Goal: Information Seeking & Learning: Understand process/instructions

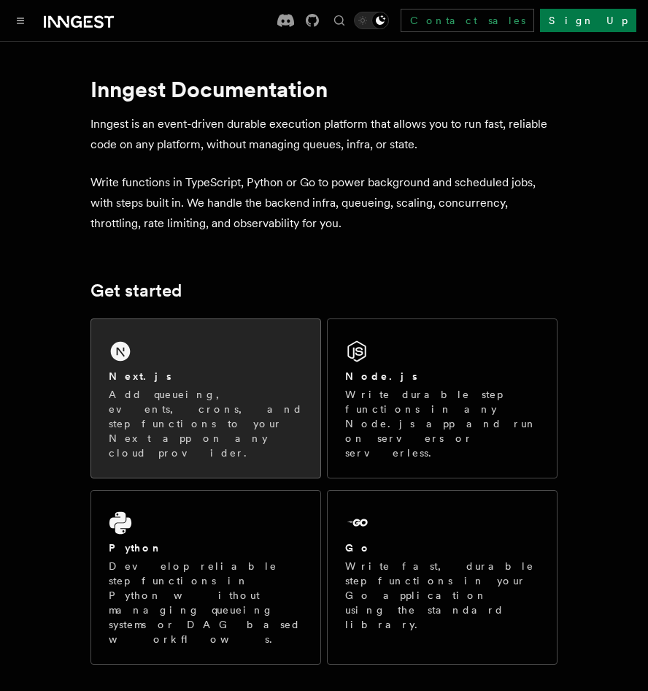
click at [132, 364] on div "Next.js Add queueing, events, crons, and step functions to your Next app on any…" at bounding box center [205, 398] width 229 height 158
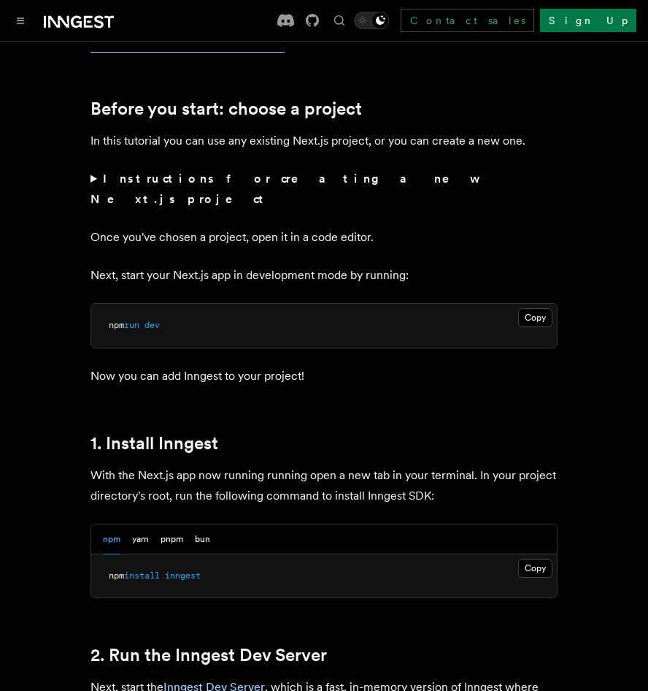
scroll to position [526, 0]
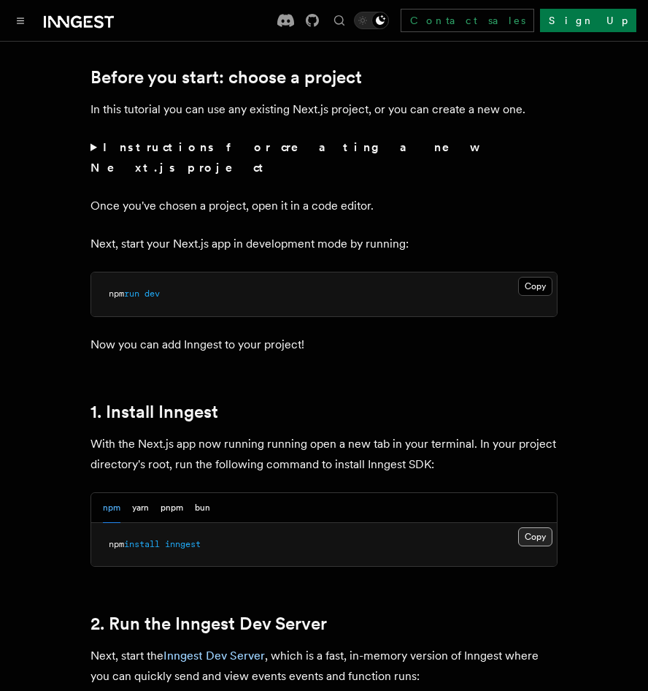
click at [526, 527] on button "Copy Copied" at bounding box center [535, 536] width 34 height 19
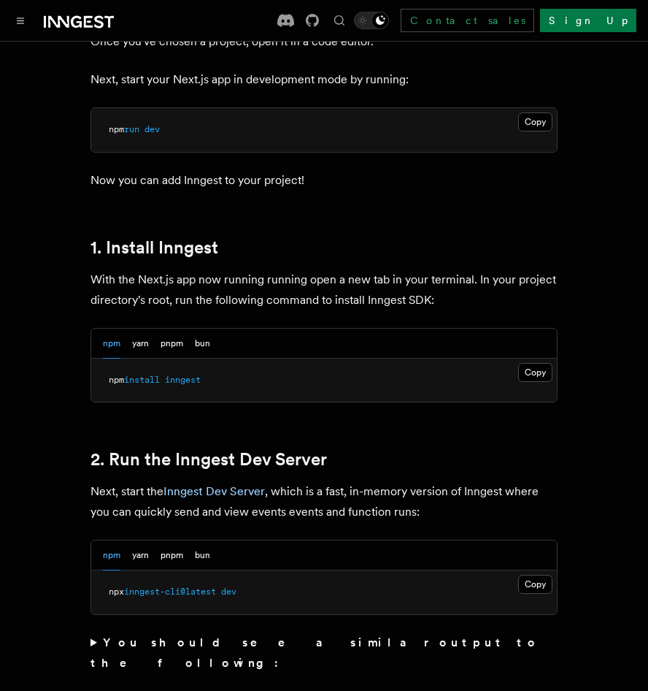
scroll to position [728, 0]
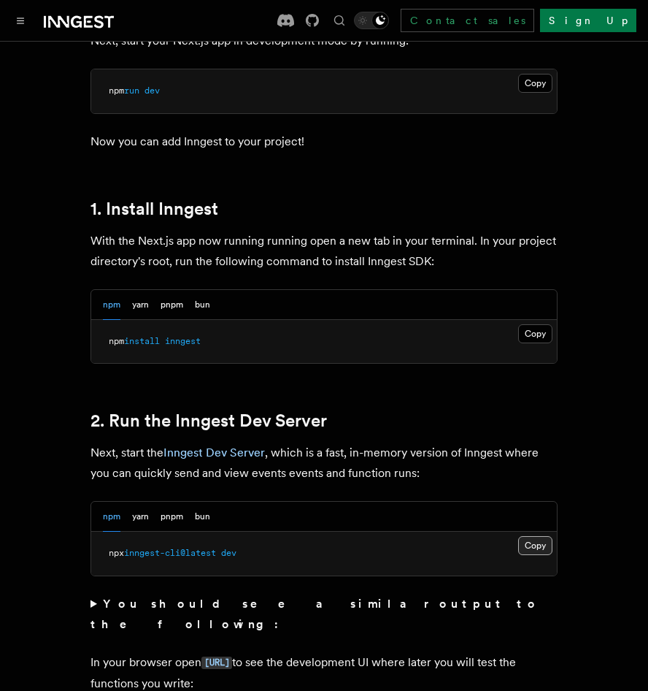
click at [536, 536] on button "Copy Copied" at bounding box center [535, 545] width 34 height 19
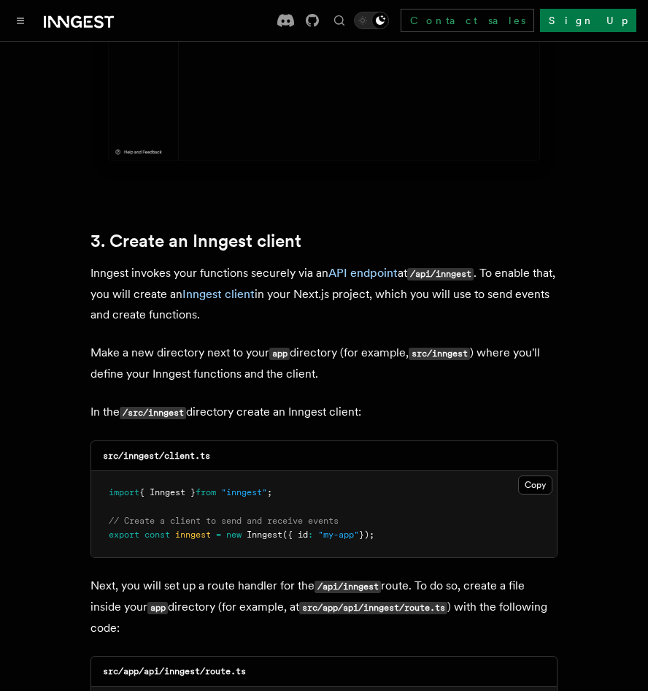
scroll to position [1562, 0]
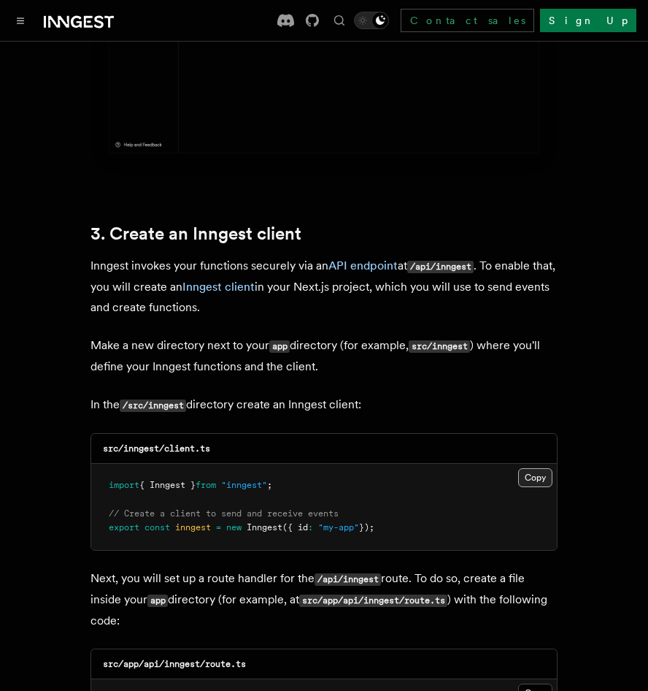
click at [536, 468] on button "Copy Copied" at bounding box center [535, 477] width 34 height 19
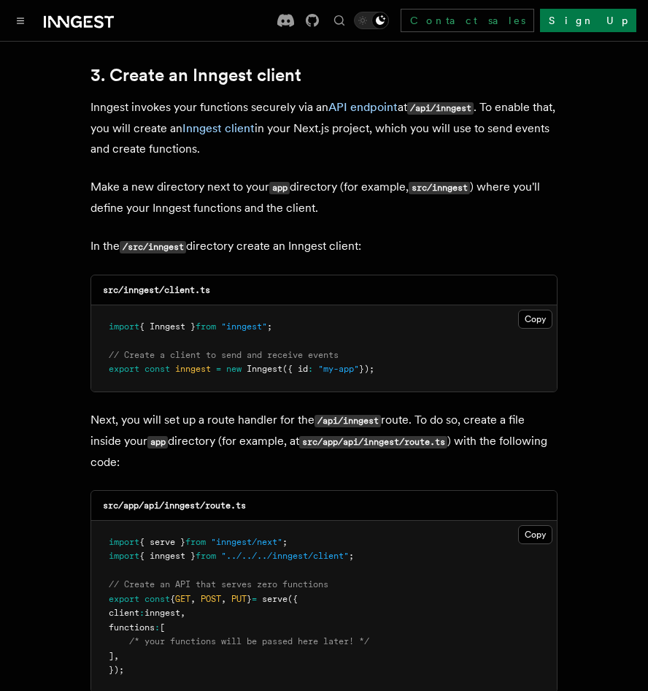
scroll to position [1736, 0]
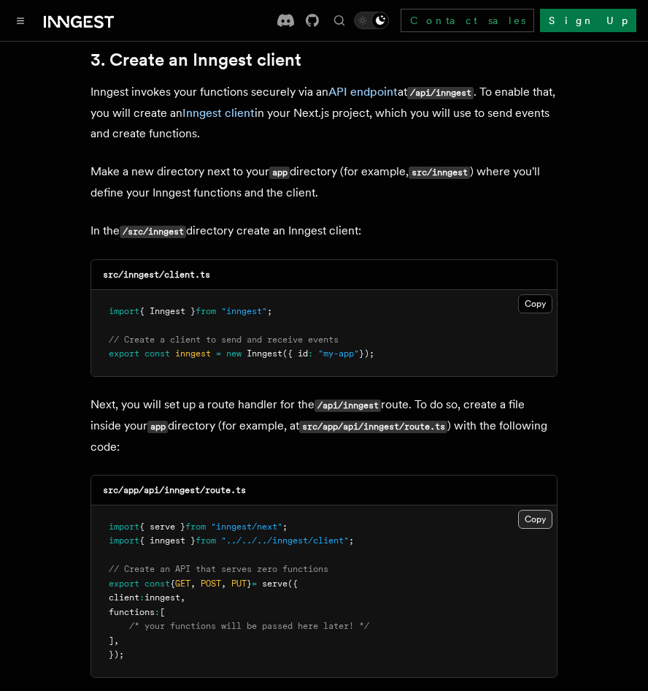
click at [534, 509] on button "Copy Copied" at bounding box center [535, 518] width 34 height 19
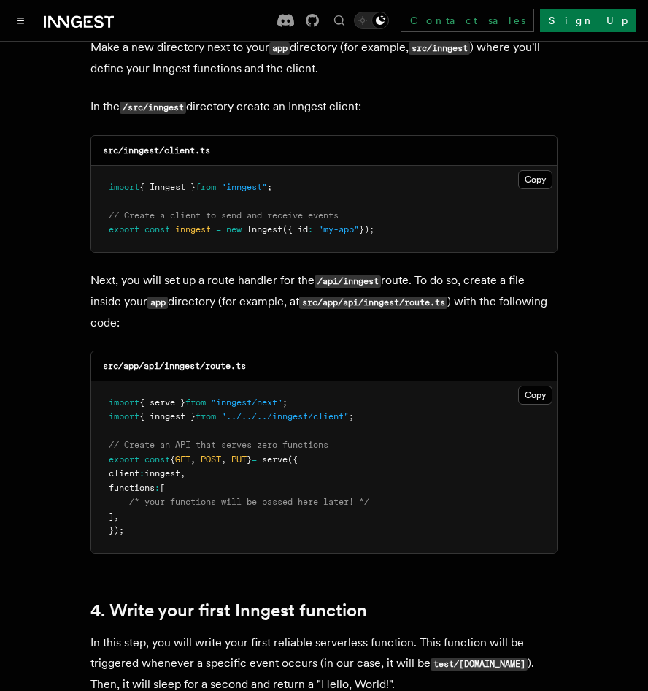
scroll to position [1862, 0]
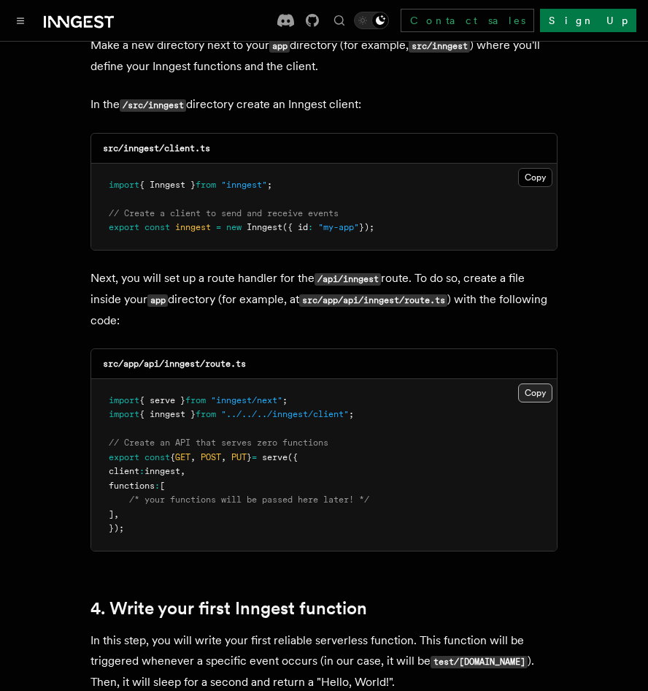
click at [542, 383] on button "Copy Copied" at bounding box center [535, 392] width 34 height 19
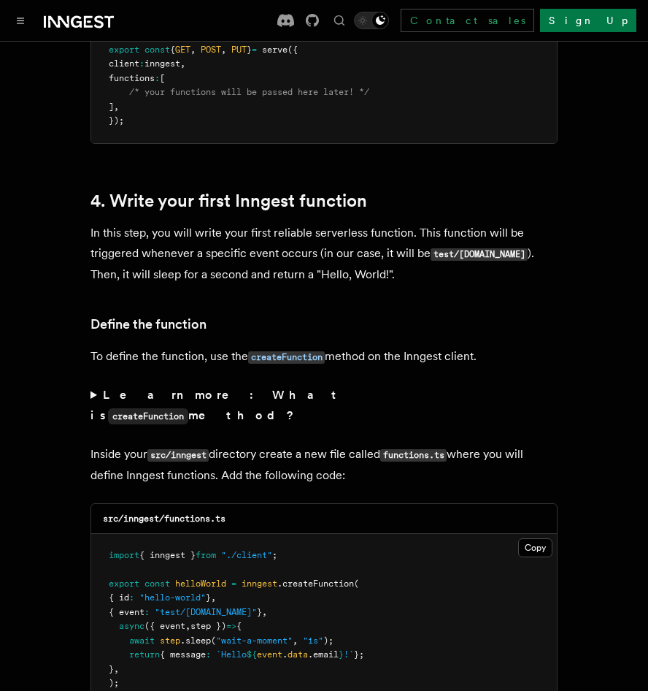
scroll to position [2395, 0]
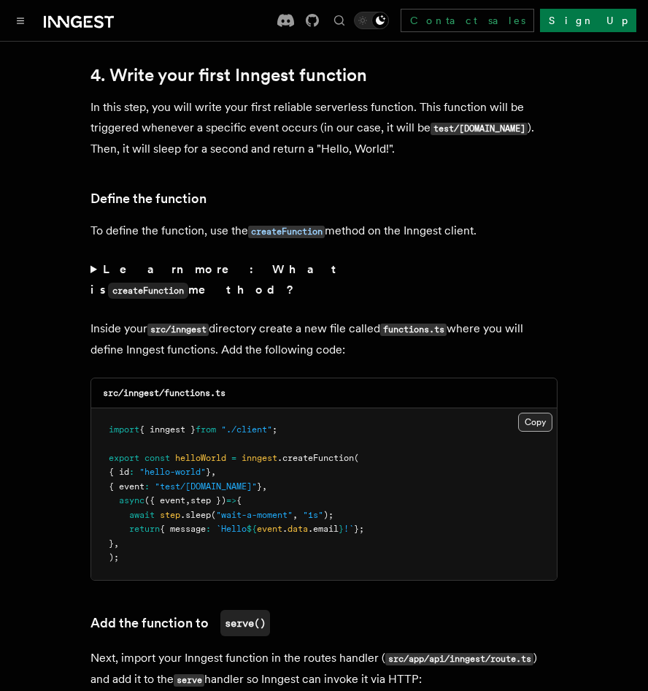
click at [533, 412] on button "Copy Copied" at bounding box center [535, 421] width 34 height 19
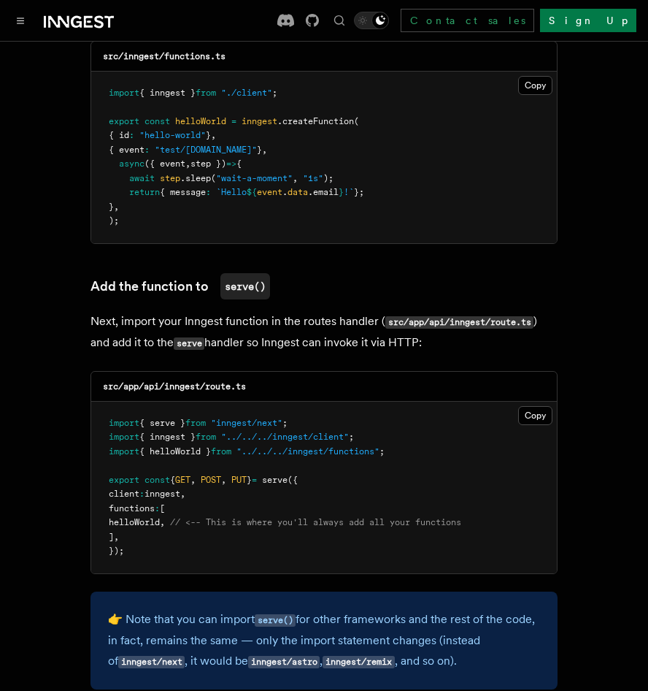
scroll to position [2734, 0]
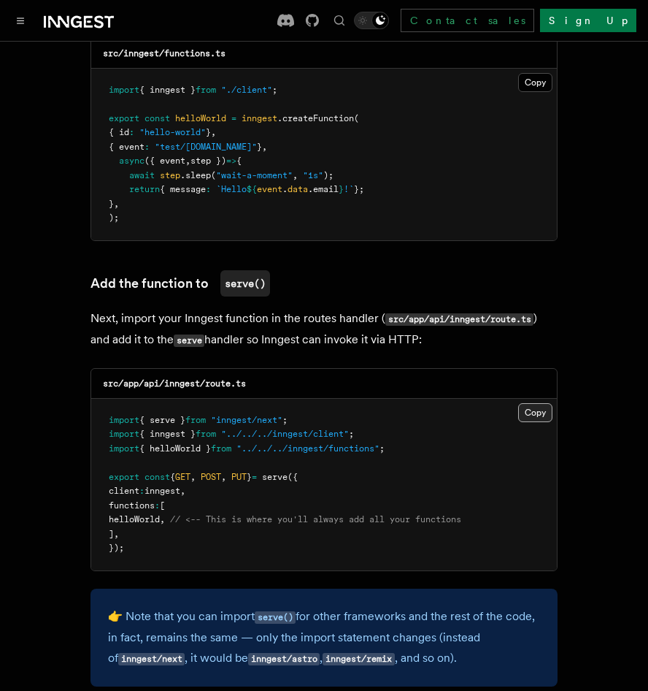
click at [531, 403] on button "Copy Copied" at bounding box center [535, 412] width 34 height 19
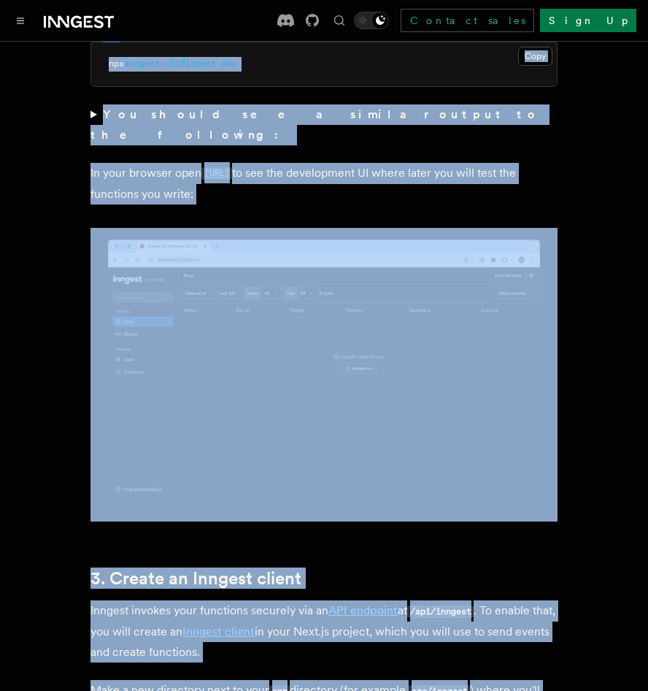
scroll to position [0, 0]
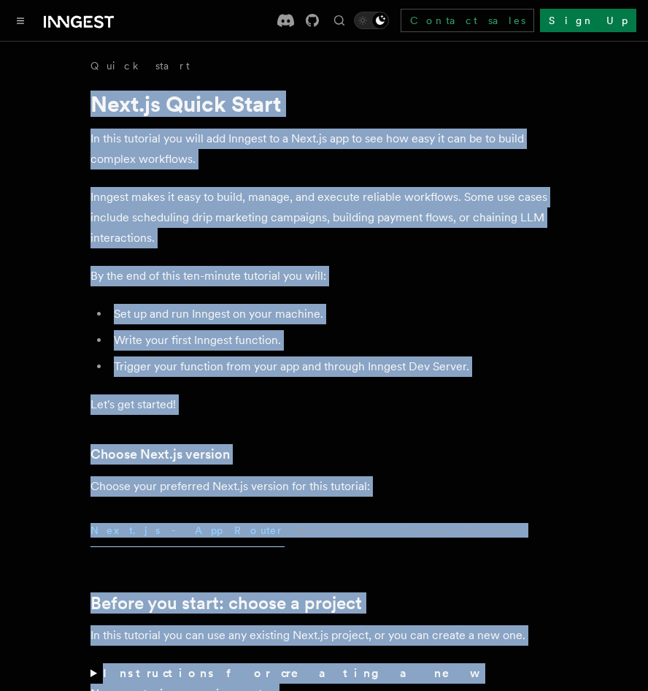
drag, startPoint x: 485, startPoint y: 554, endPoint x: 93, endPoint y: 89, distance: 607.7
copy article "Next.js Quick Start In this tutorial you will add Inngest to a Next.js app to s…"
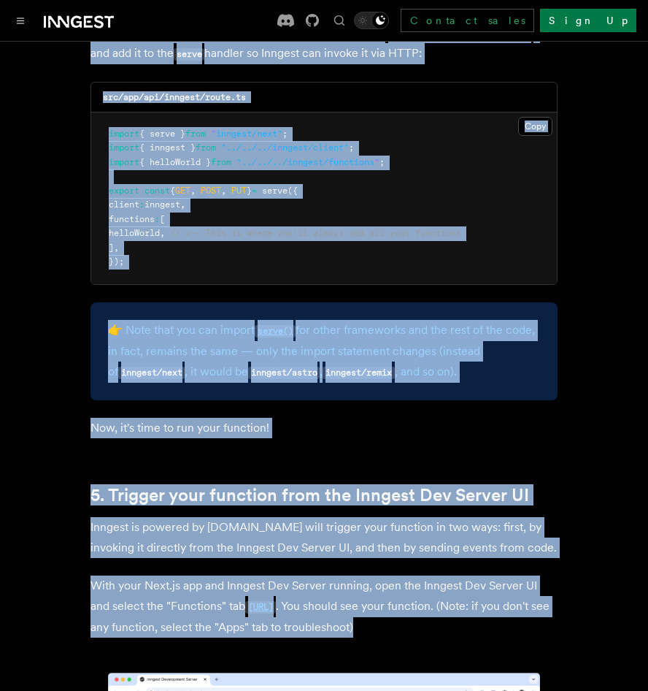
scroll to position [3036, 0]
